Goal: Task Accomplishment & Management: Complete application form

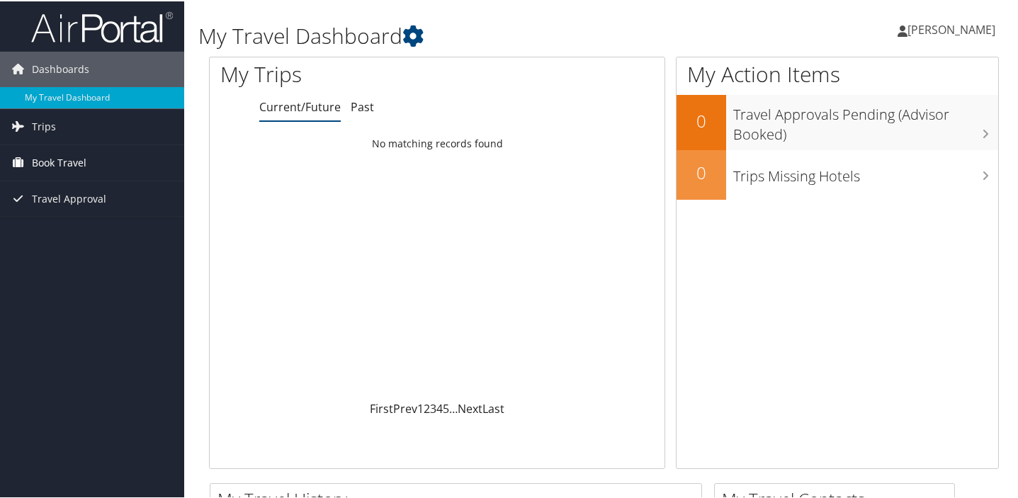
click at [63, 168] on span "Book Travel" at bounding box center [59, 161] width 55 height 35
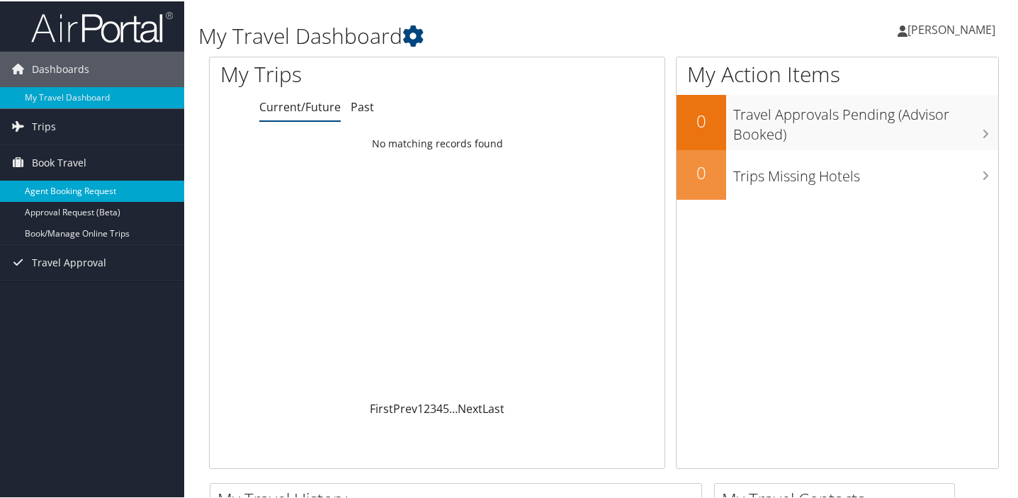
click at [72, 196] on link "Agent Booking Request" at bounding box center [92, 189] width 184 height 21
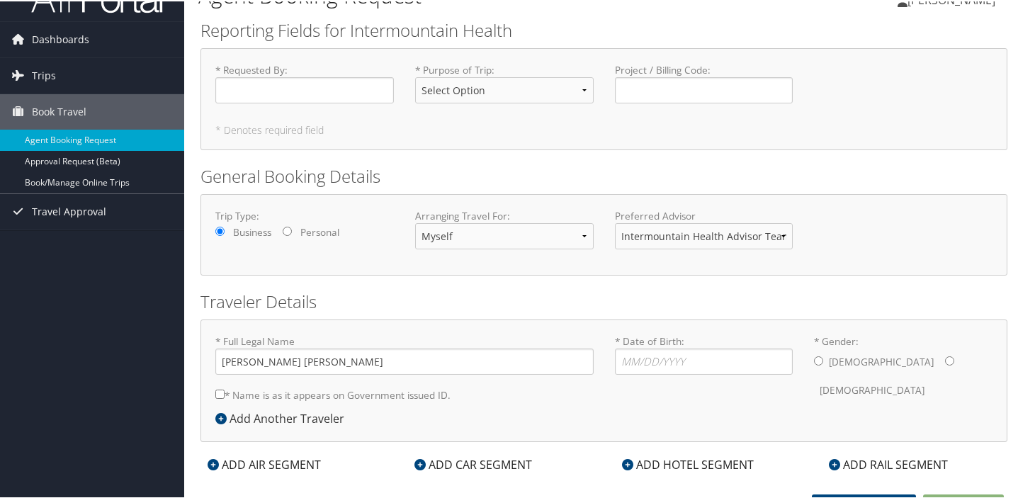
scroll to position [46, 0]
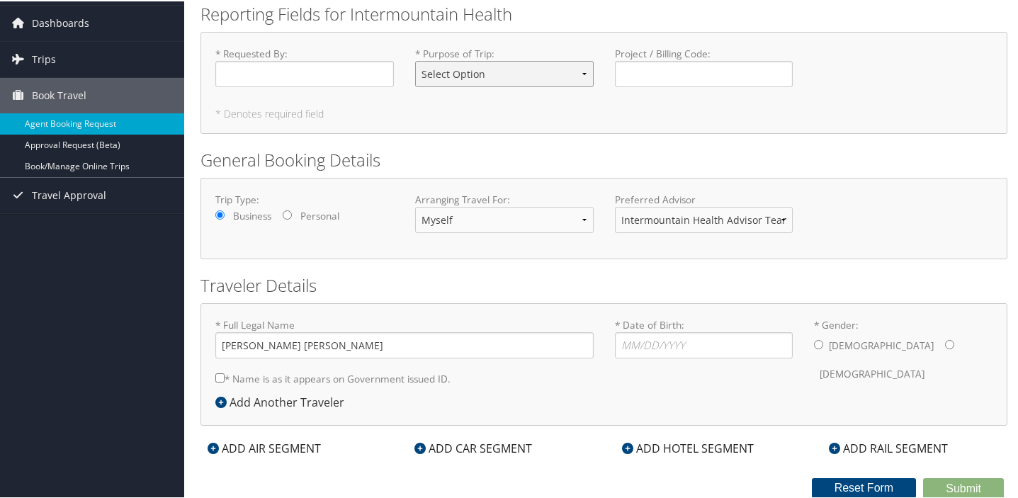
click at [453, 72] on select "Select Option 3rd Party Reimbursable Business CME Conf or Education Groups Pers…" at bounding box center [504, 72] width 178 height 26
click at [353, 246] on div "Trip Type: Business Personal Arranging Travel For: Myself Another Traveler Gues…" at bounding box center [603, 216] width 807 height 81
